Goal: Use online tool/utility: Utilize a website feature to perform a specific function

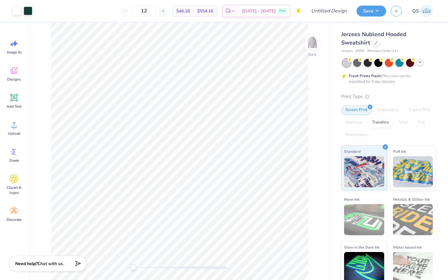
click at [358, 63] on icon at bounding box center [419, 62] width 5 height 5
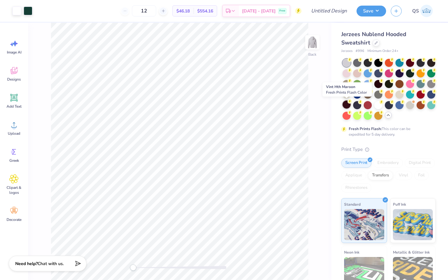
click at [347, 104] on div at bounding box center [346, 104] width 8 height 8
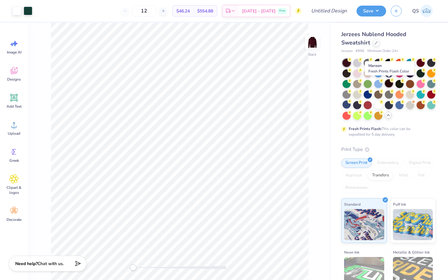
click at [358, 82] on div at bounding box center [389, 83] width 8 height 8
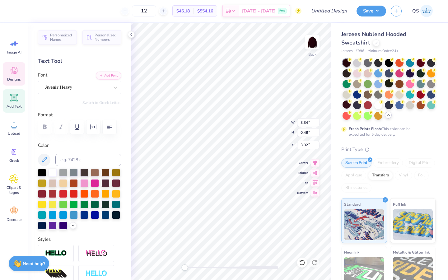
type textarea "G"
type input "3.21"
type input "3.00"
type textarea "G"
type textarea "Fire Up Chips"
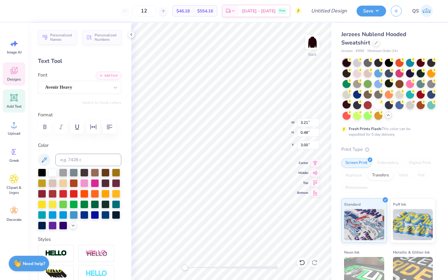
scroll to position [0, 1]
type input "10.22"
type input "2.00"
type input "3.82"
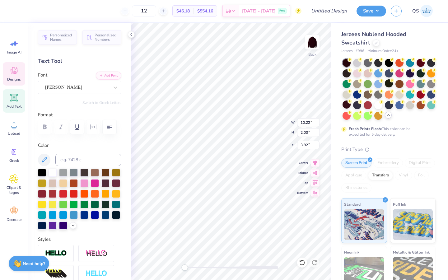
type textarea "M"
type textarea "Central Michigan"
type input "8.73"
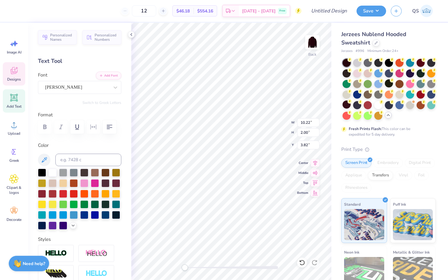
type input "3.12"
type input "9.60"
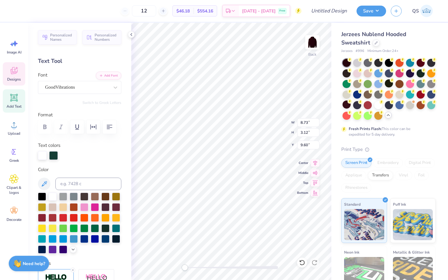
scroll to position [0, 0]
type textarea "S"
type textarea "Chippewas"
type input "9.13"
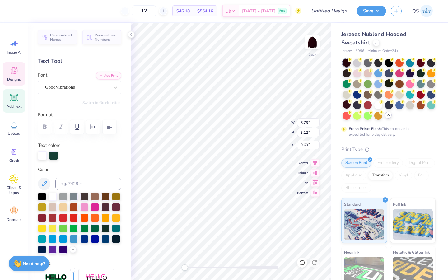
type input "3.09"
type input "9.62"
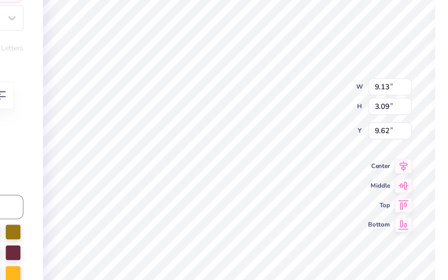
type input "3.50"
type input "0.56"
type input "12.26"
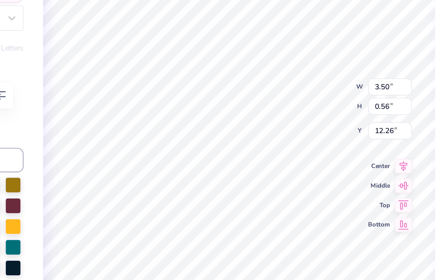
type input "9.13"
type input "3.09"
type input "9.62"
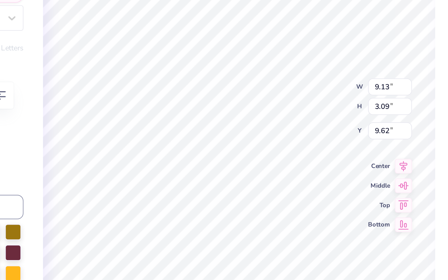
scroll to position [0, 0]
type textarea "Chippewas"
type input "3.50"
type input "0.56"
type input "12.26"
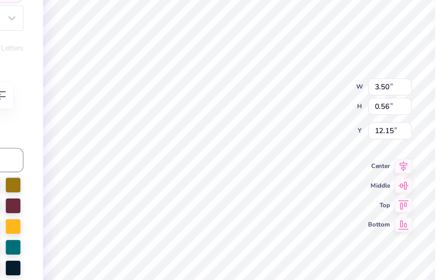
scroll to position [0, 0]
type textarea "P"
type textarea "Delta Zeta"
type input "6.61"
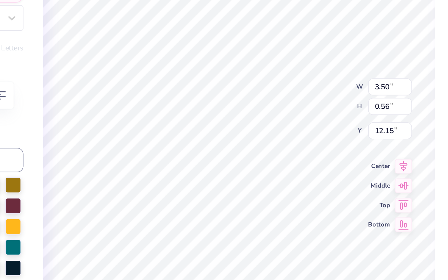
type input "2.24"
type input "9.62"
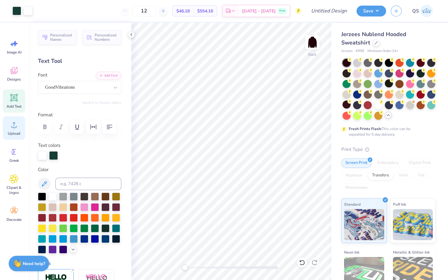
click at [16, 127] on circle at bounding box center [14, 127] width 4 height 4
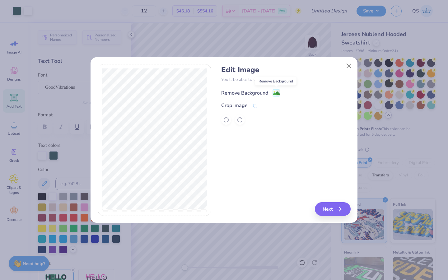
click at [277, 92] on image at bounding box center [276, 93] width 7 height 7
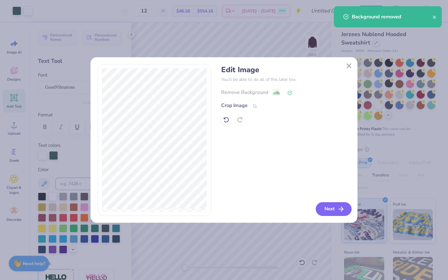
click at [335, 208] on button "Next" at bounding box center [334, 209] width 36 height 14
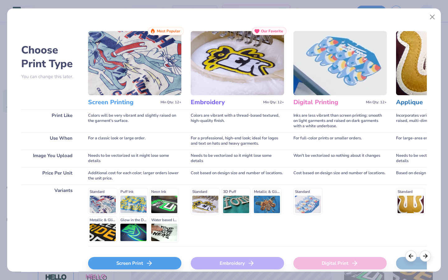
click at [137, 261] on div "Screen Print" at bounding box center [134, 263] width 93 height 12
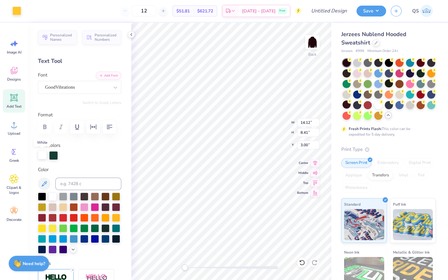
click at [42, 155] on div at bounding box center [42, 154] width 9 height 9
click at [54, 155] on div at bounding box center [53, 154] width 9 height 9
click at [51, 197] on div at bounding box center [53, 196] width 8 height 8
click at [55, 194] on div at bounding box center [53, 196] width 8 height 8
click at [54, 154] on div at bounding box center [53, 154] width 9 height 9
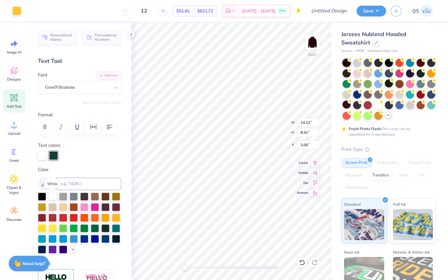
click at [53, 196] on div at bounding box center [53, 196] width 8 height 8
click at [21, 7] on div at bounding box center [16, 10] width 9 height 9
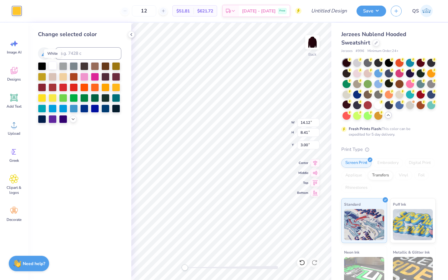
click at [53, 66] on div at bounding box center [53, 66] width 8 height 8
click at [52, 65] on div at bounding box center [53, 66] width 8 height 8
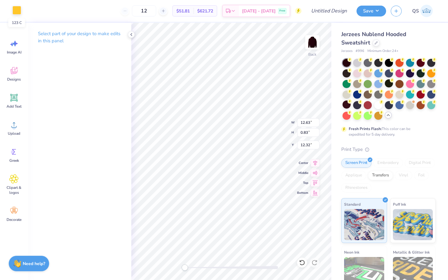
click at [17, 10] on div at bounding box center [16, 10] width 9 height 9
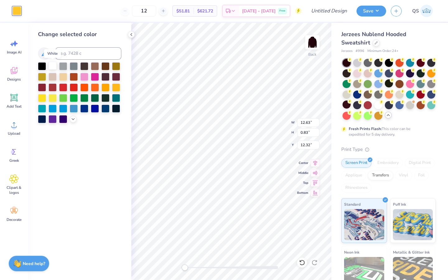
click at [53, 66] on div at bounding box center [53, 66] width 8 height 8
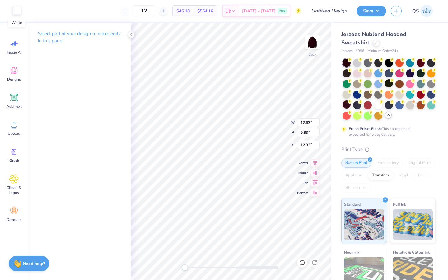
click at [16, 11] on div at bounding box center [16, 10] width 9 height 9
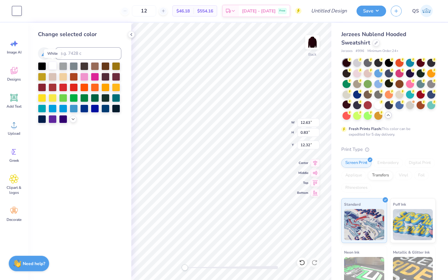
click at [50, 67] on div at bounding box center [53, 66] width 8 height 8
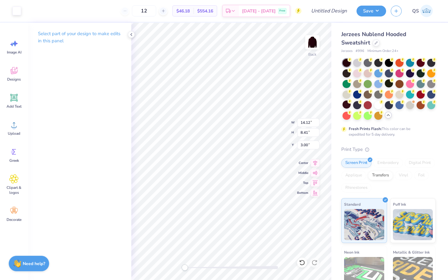
type input "12.63"
type input "0.83"
type input "12.32"
type input "14.70"
type input "10.15"
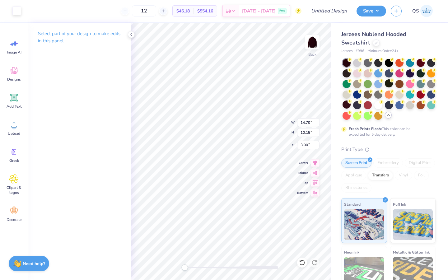
type input "10.71"
type input "8.00"
type input "3.55"
click at [270, 120] on div "Back W 10.71 10.71 " H 8.00 8.00 " Y 3.55 3.55 " Center Middle Top Bottom" at bounding box center [231, 151] width 200 height 257
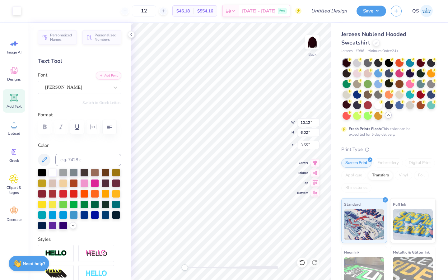
type input "10.12"
type input "6.02"
type input "3.55"
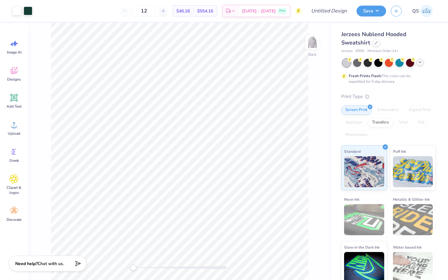
click at [358, 61] on icon at bounding box center [419, 62] width 5 height 5
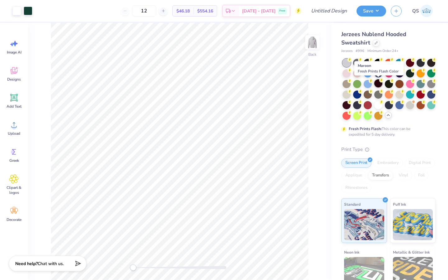
click at [358, 81] on div at bounding box center [378, 83] width 8 height 8
